Goal: Information Seeking & Learning: Learn about a topic

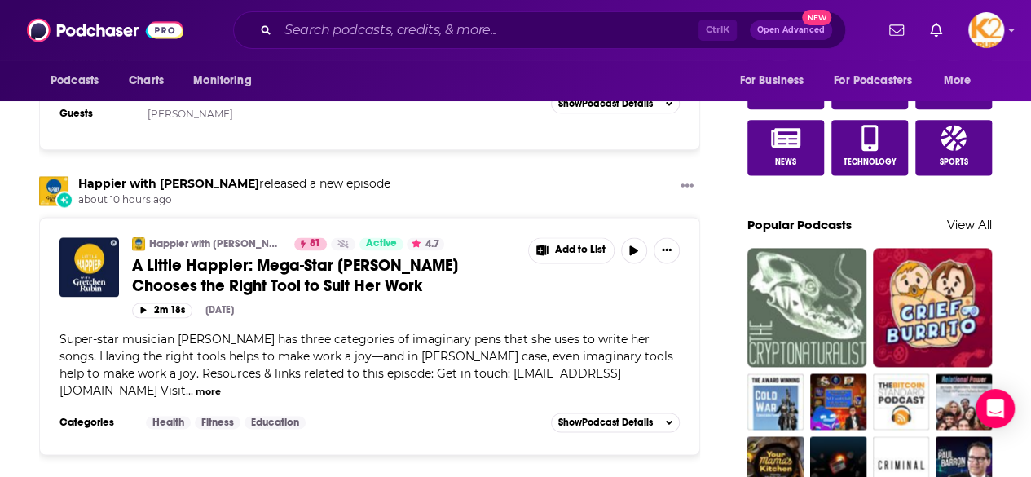
scroll to position [1009, 0]
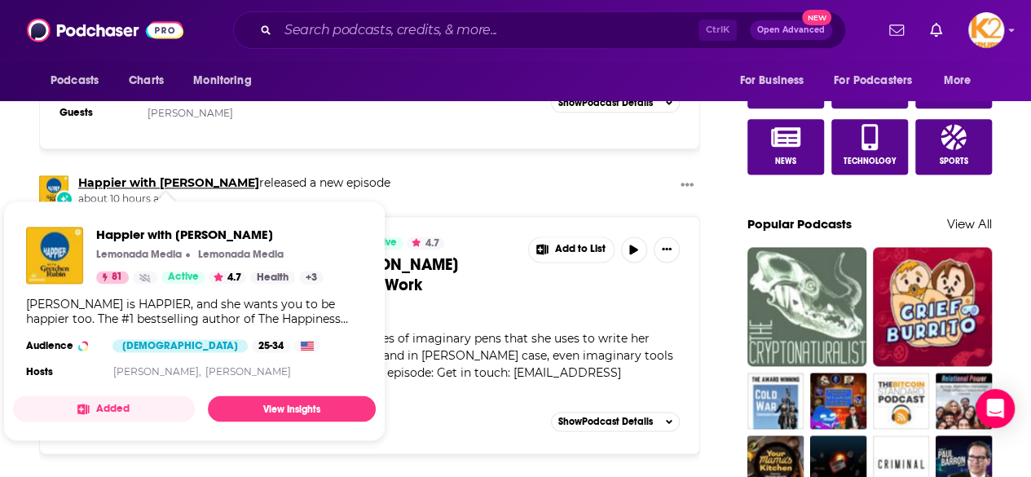
click at [181, 175] on link "Happier with [PERSON_NAME]" at bounding box center [168, 182] width 181 height 15
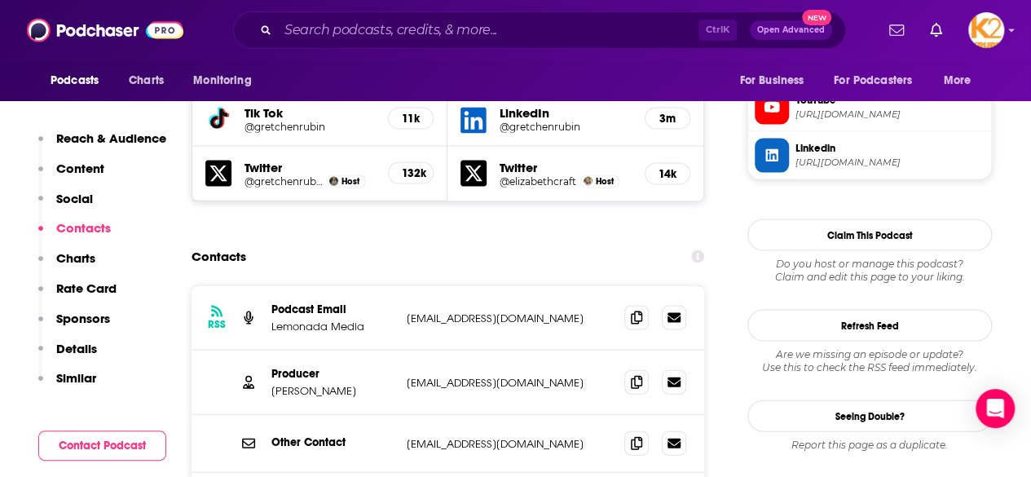
scroll to position [1588, 0]
click at [632, 306] on span at bounding box center [636, 318] width 24 height 24
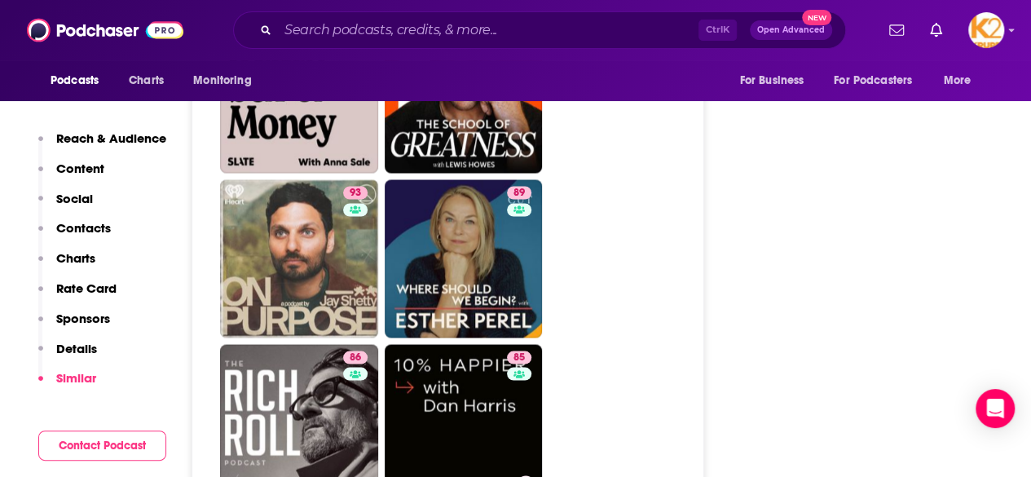
scroll to position [4446, 0]
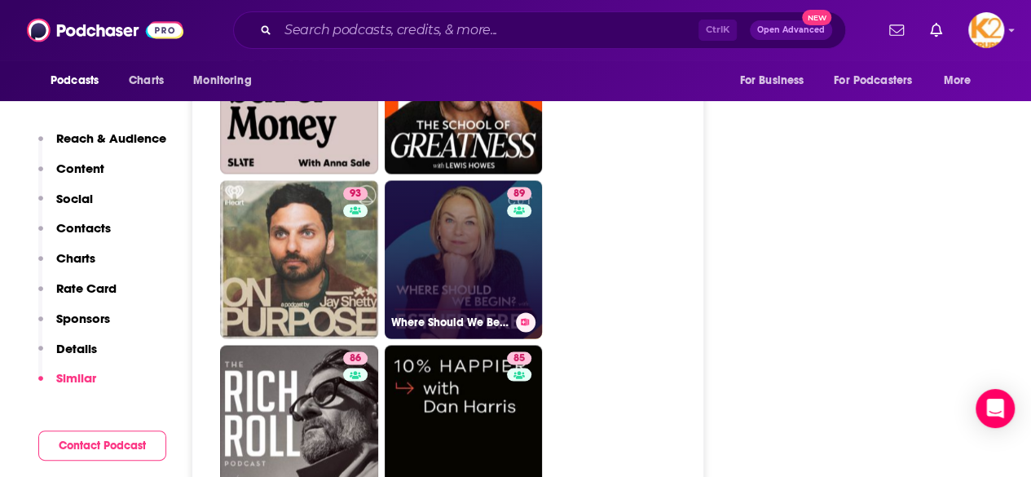
click at [446, 231] on link "89 Where Should We Begin? with [PERSON_NAME]" at bounding box center [464, 259] width 158 height 158
type input "[URL][DOMAIN_NAME]"
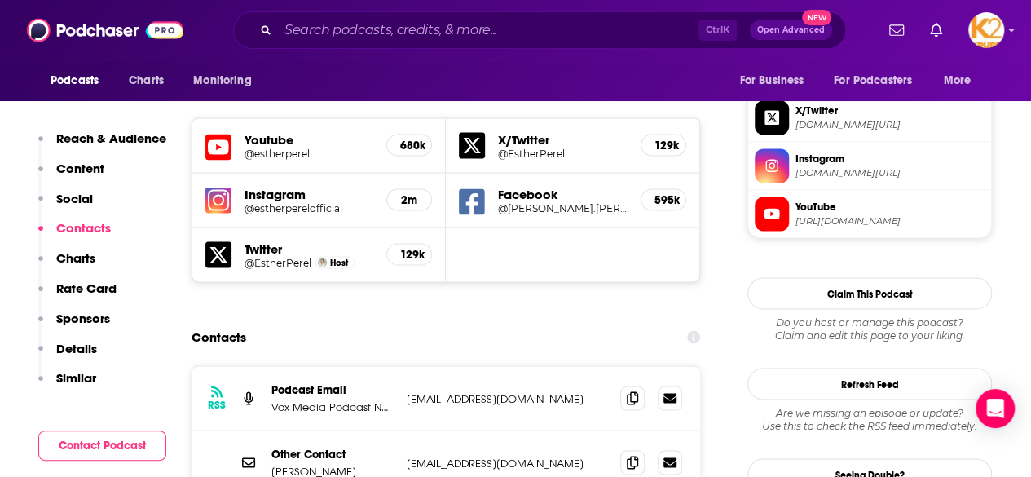
scroll to position [1469, 0]
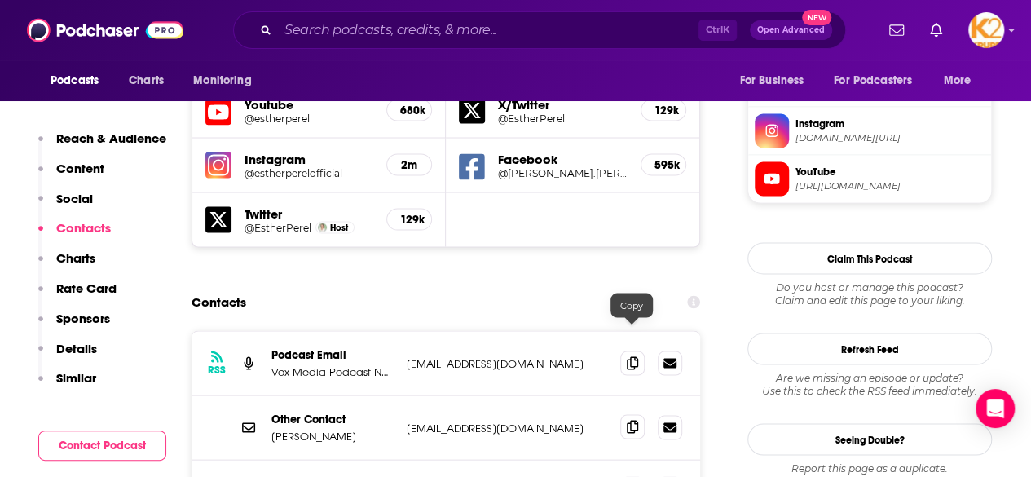
click at [628, 420] on icon at bounding box center [632, 426] width 11 height 13
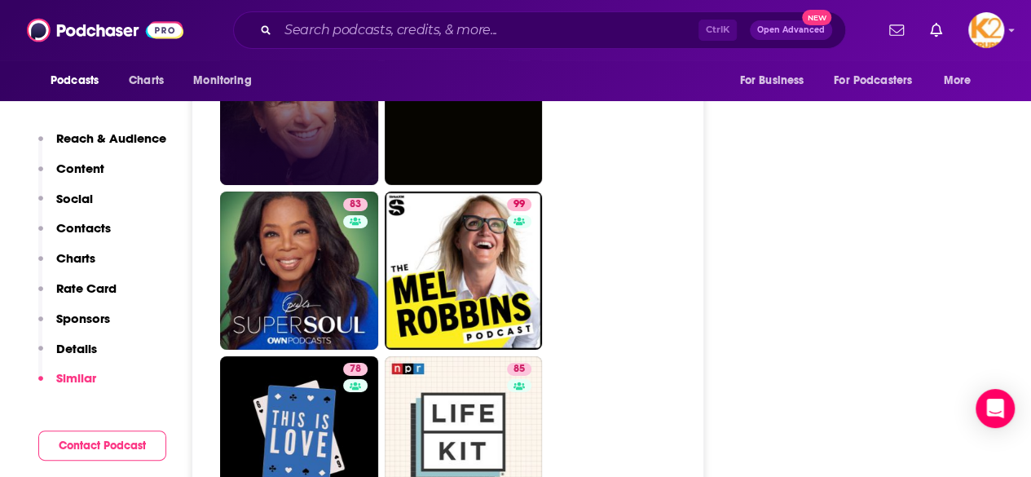
scroll to position [5769, 0]
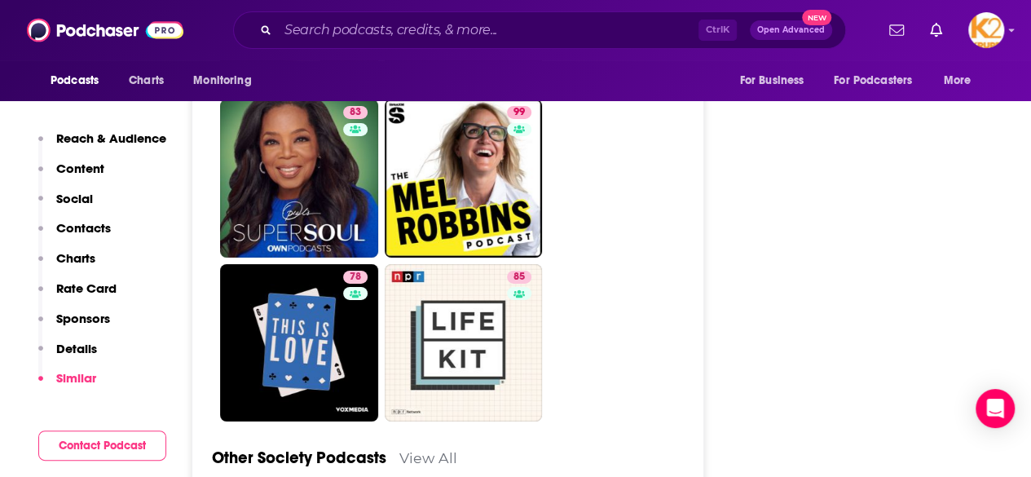
click at [426, 449] on link "View All" at bounding box center [428, 457] width 58 height 17
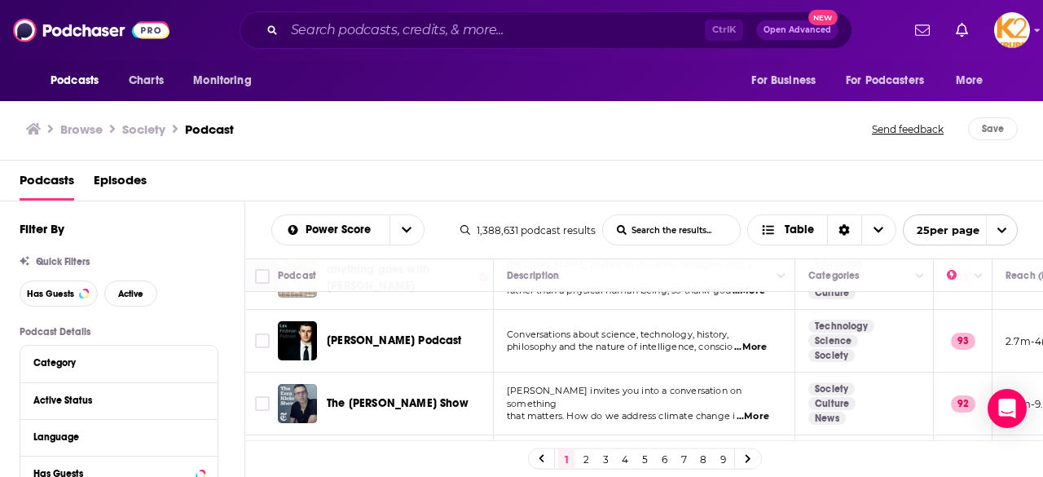
scroll to position [1254, 0]
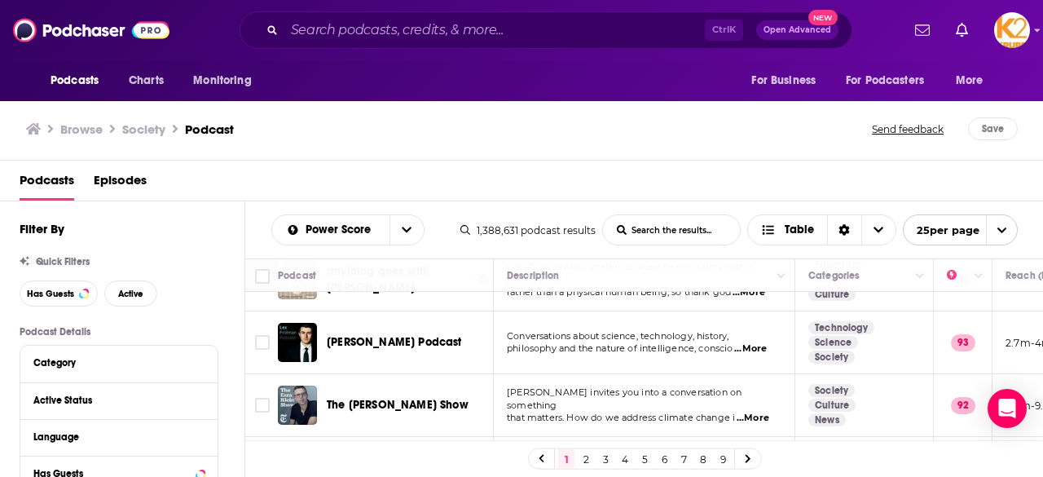
click at [579, 452] on link "2" at bounding box center [586, 459] width 16 height 20
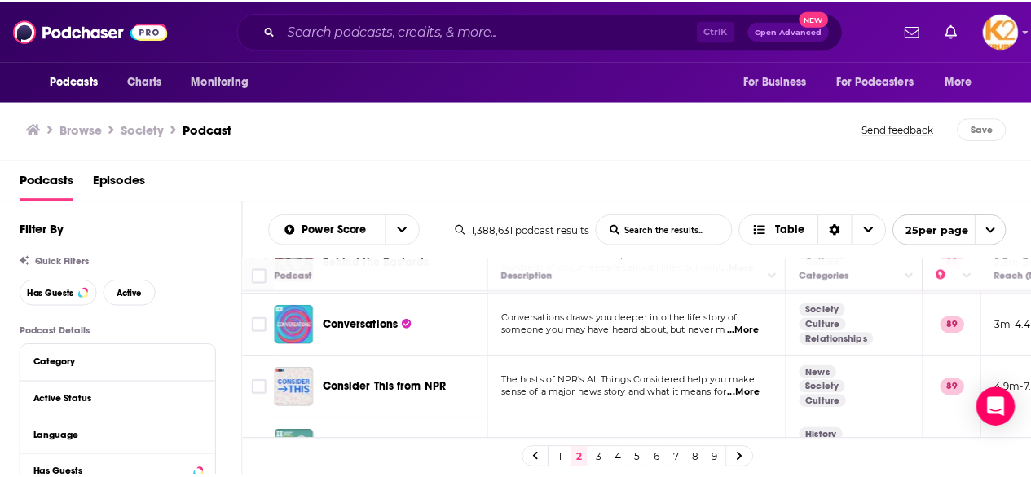
scroll to position [1423, 0]
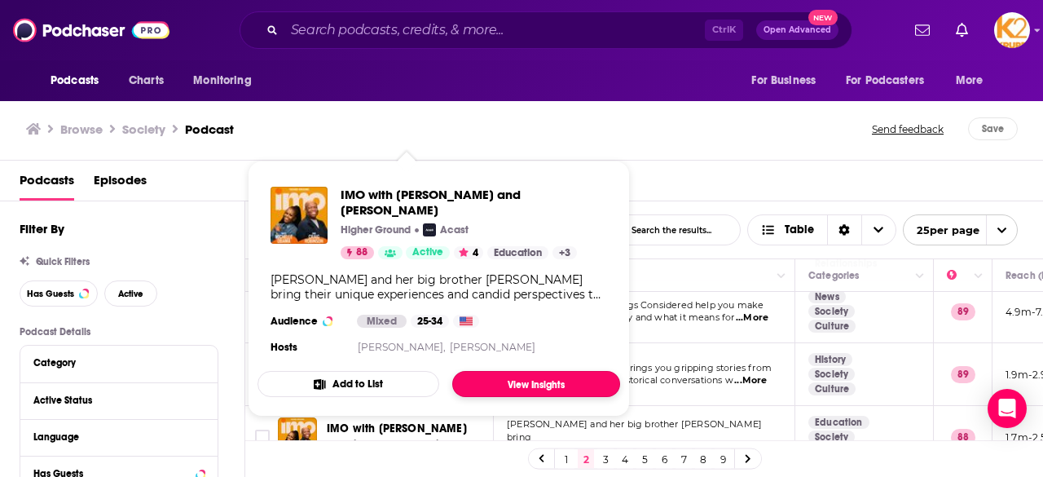
click at [500, 384] on link "View Insights" at bounding box center [536, 384] width 168 height 26
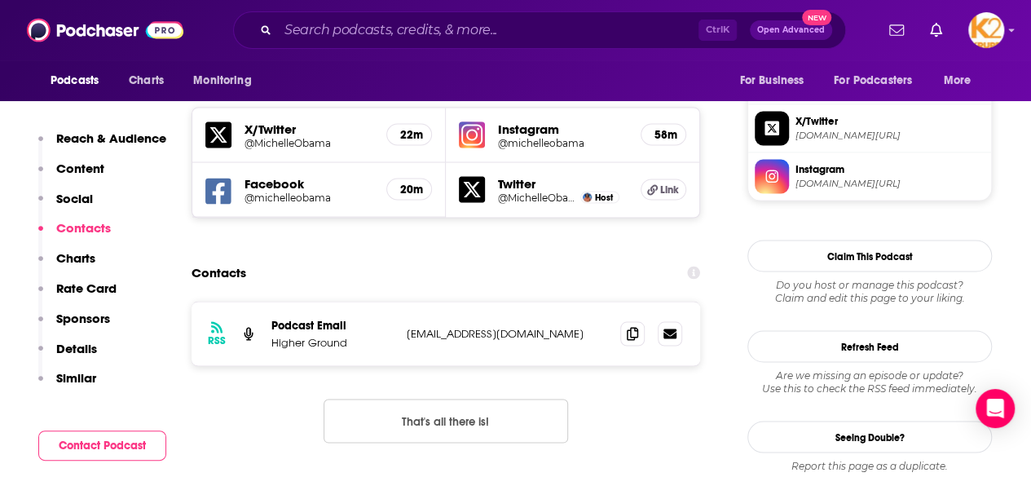
scroll to position [1425, 0]
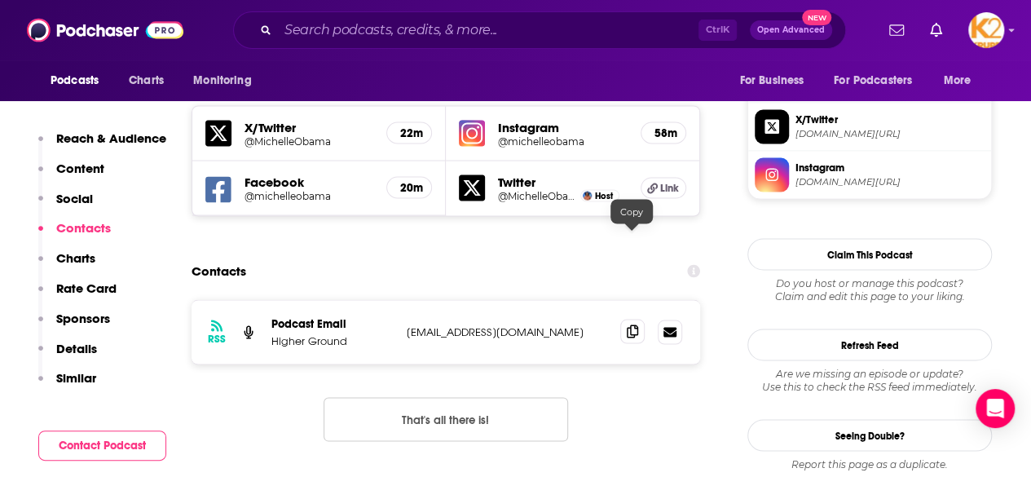
click at [632, 324] on icon at bounding box center [632, 330] width 11 height 13
click at [638, 324] on icon at bounding box center [636, 330] width 11 height 13
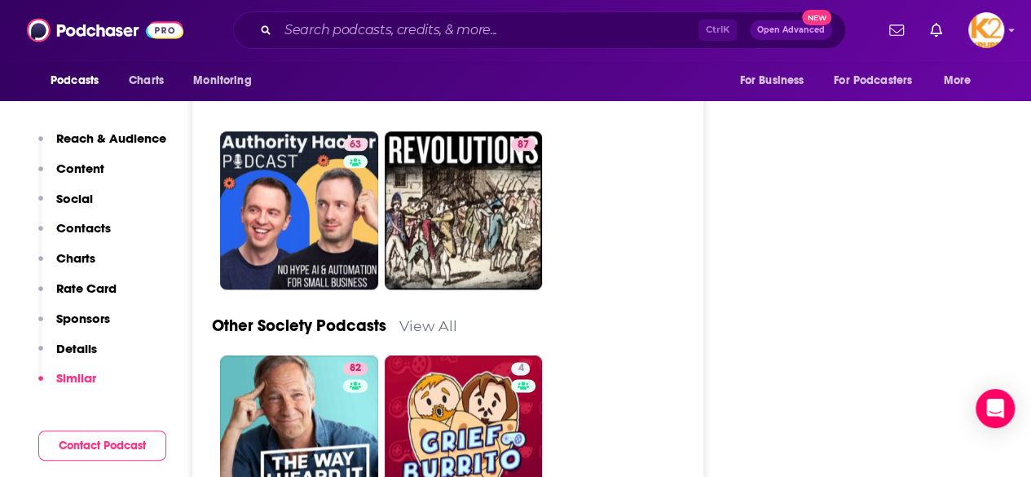
scroll to position [7136, 0]
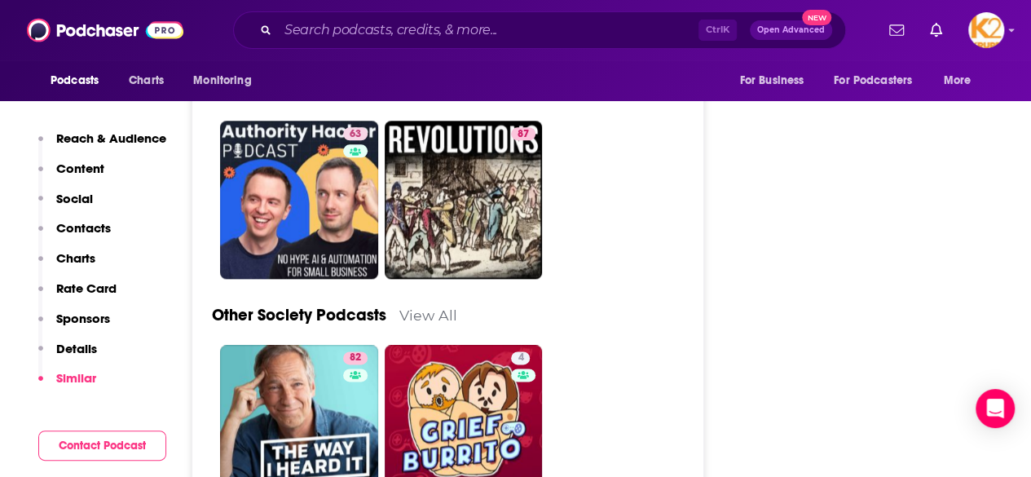
click at [430, 306] on link "View All" at bounding box center [428, 314] width 58 height 17
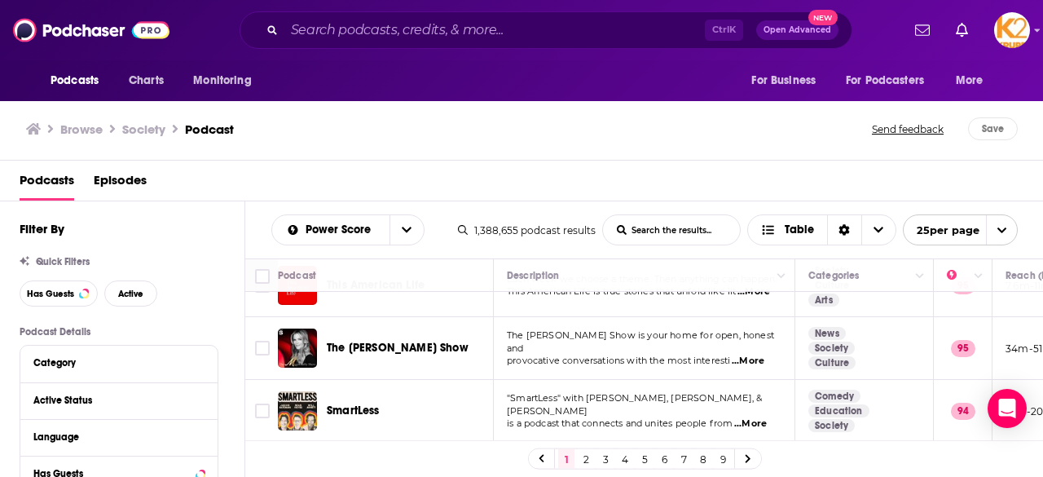
scroll to position [807, 0]
